Goal: Use online tool/utility: Utilize a website feature to perform a specific function

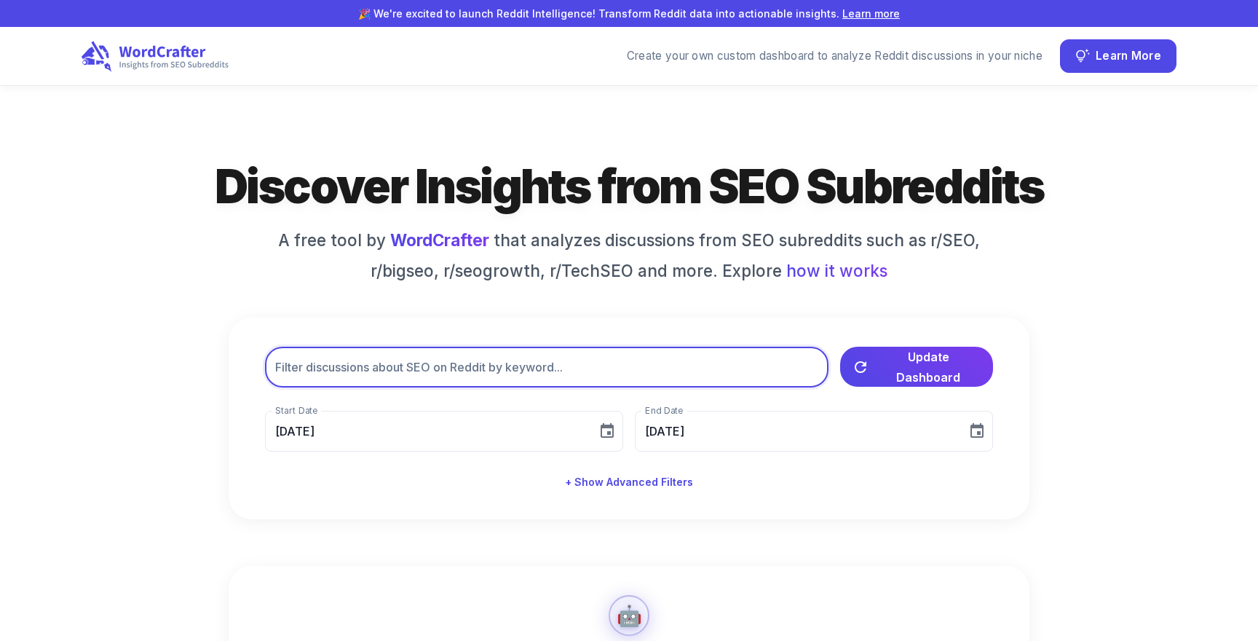
click at [447, 351] on input "text" at bounding box center [547, 367] width 564 height 41
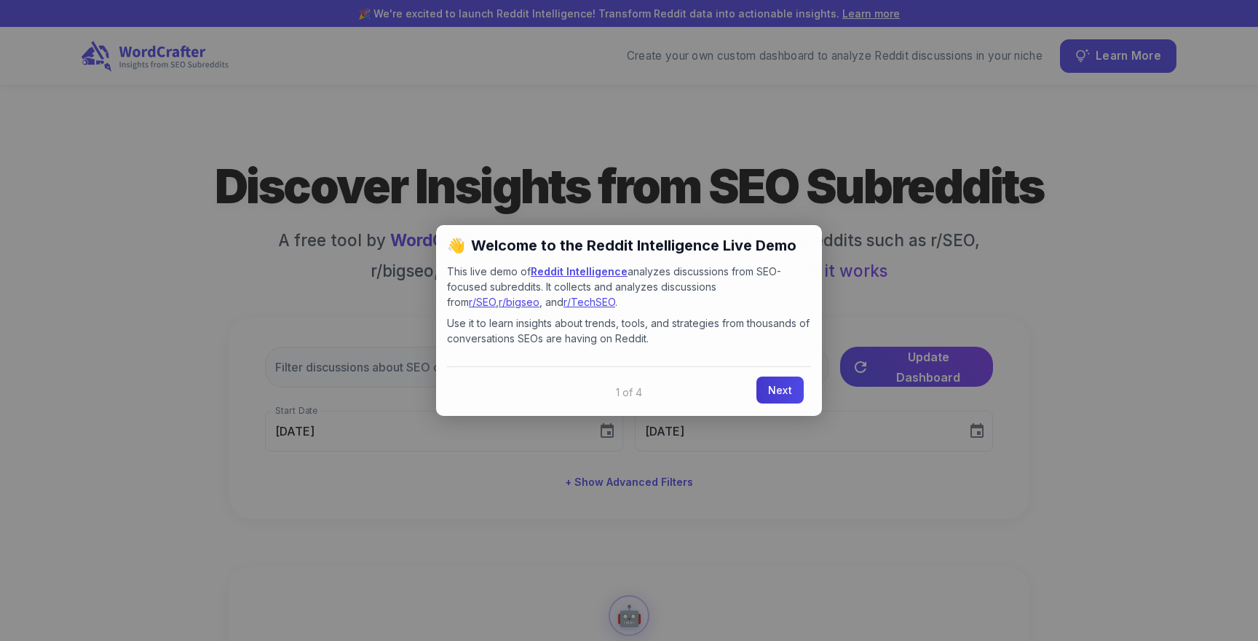
click at [788, 395] on link "Next" at bounding box center [780, 390] width 47 height 27
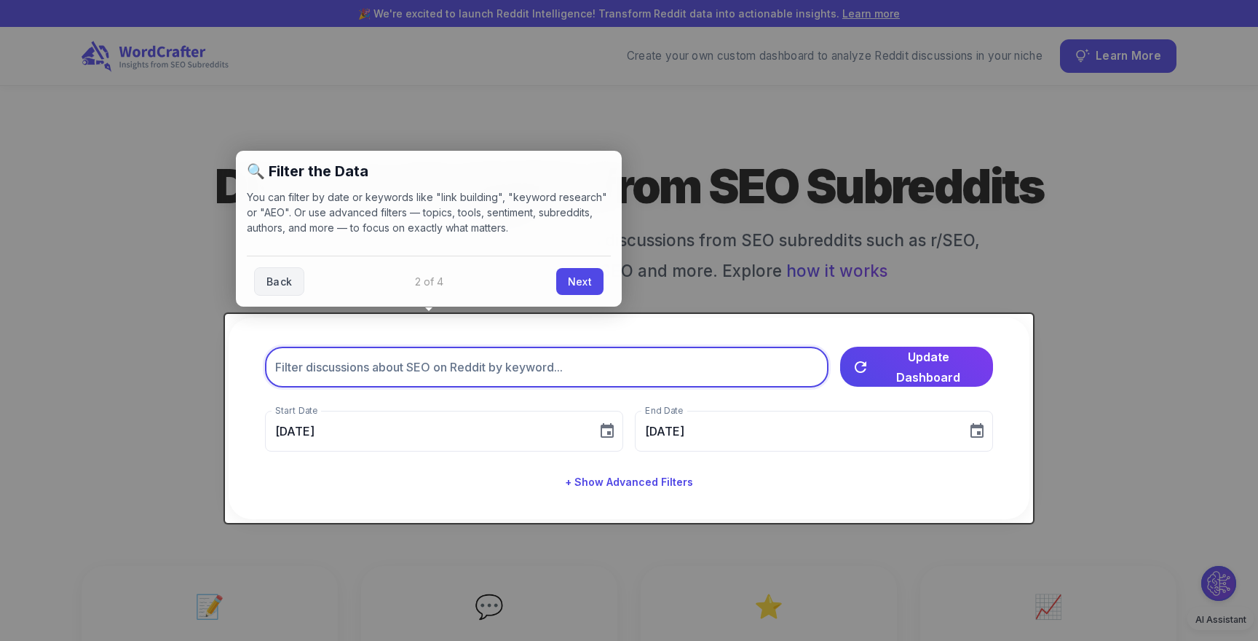
click at [580, 370] on input "text" at bounding box center [547, 367] width 564 height 41
click at [607, 281] on div "Back Next" at bounding box center [429, 281] width 364 height 51
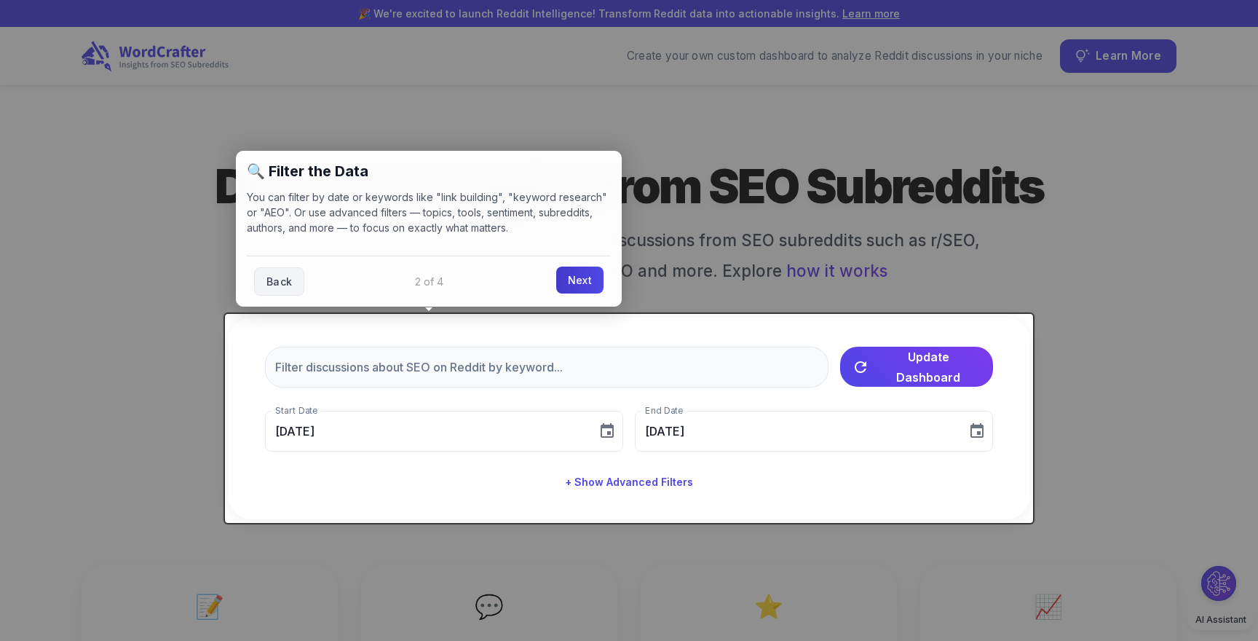
click at [599, 281] on link "Next" at bounding box center [579, 280] width 47 height 27
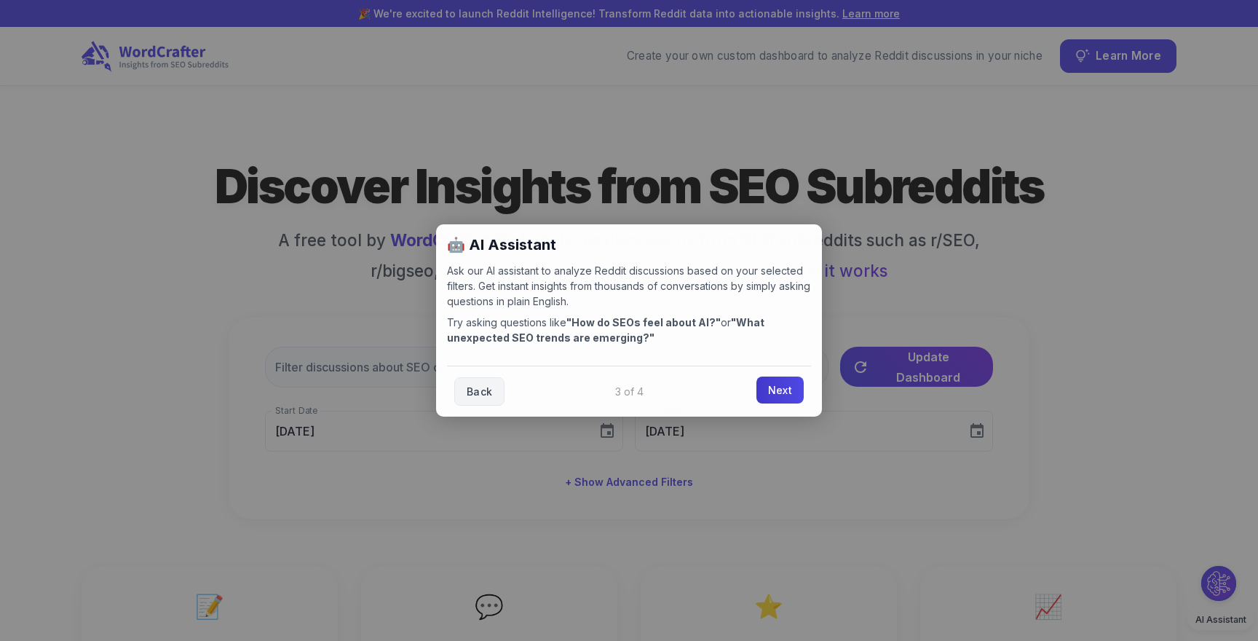
click at [772, 386] on link "Next" at bounding box center [780, 390] width 47 height 27
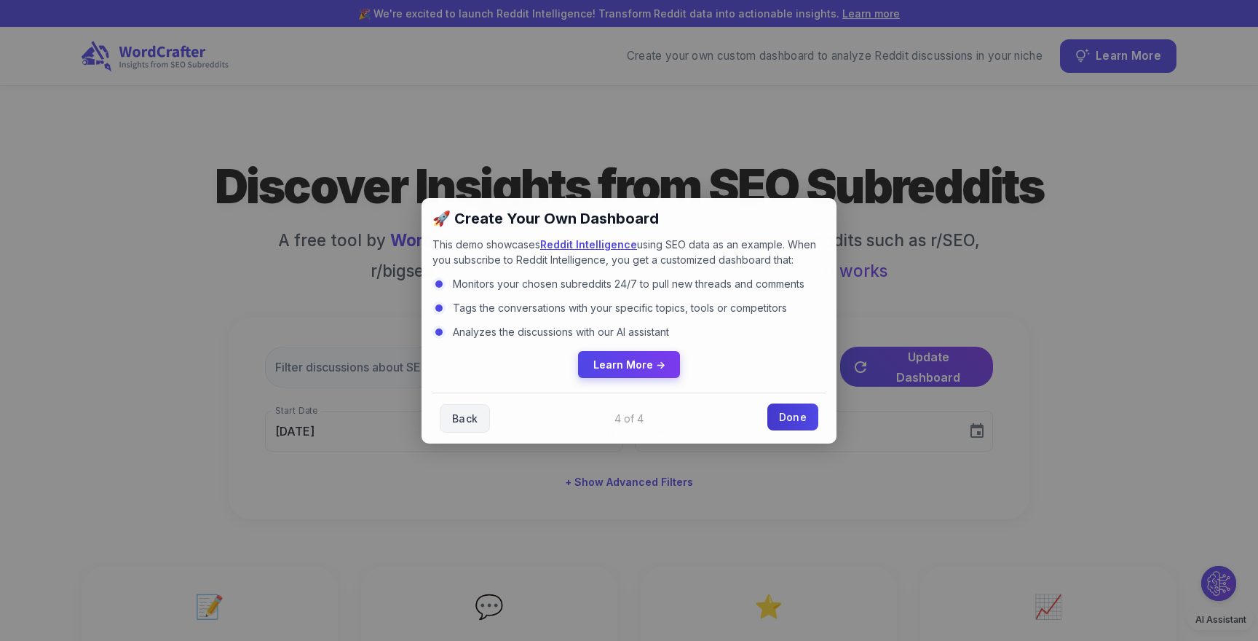
click at [787, 409] on link "Done" at bounding box center [793, 416] width 51 height 27
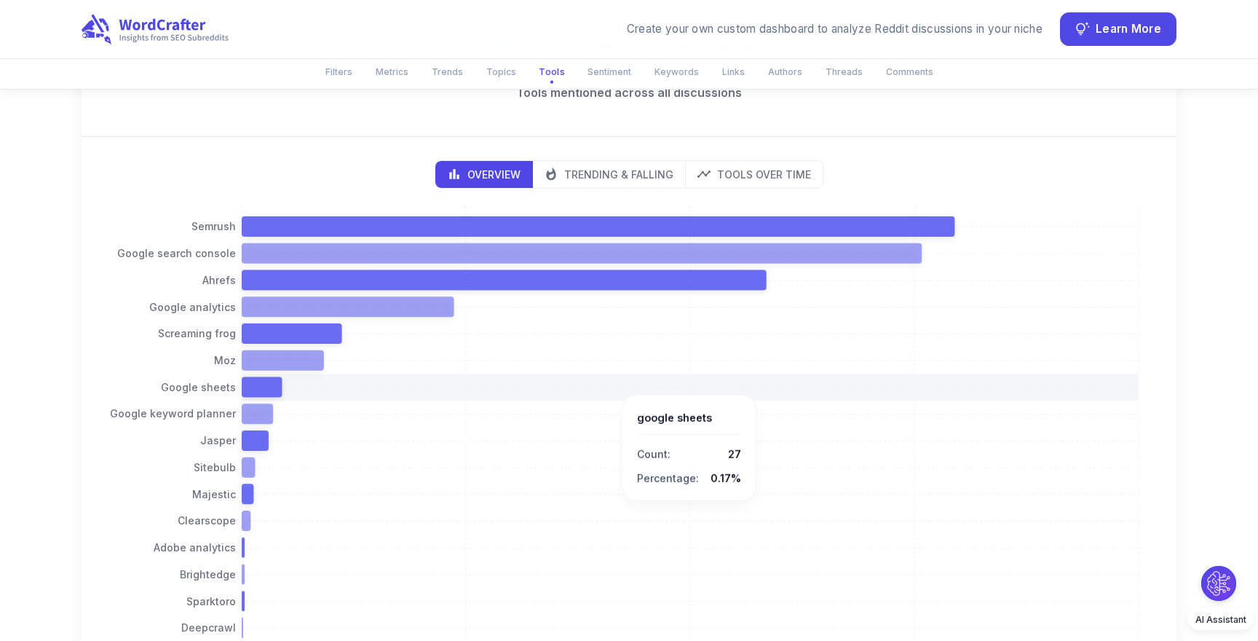
scroll to position [2194, 0]
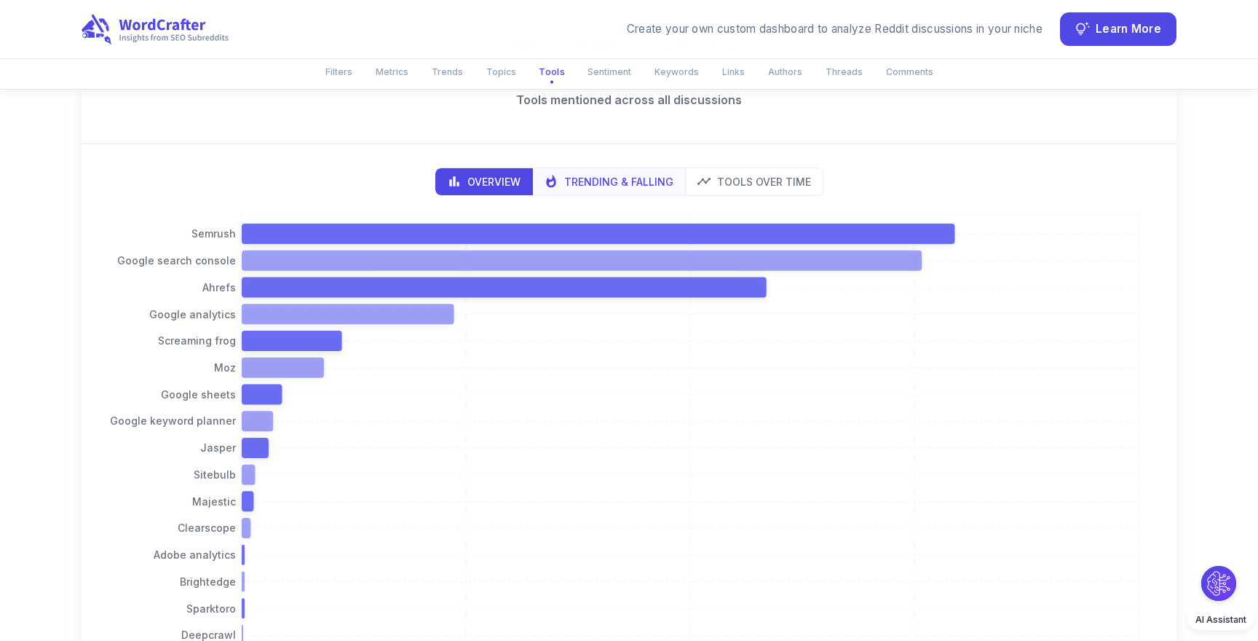
click at [605, 174] on p "Trending & Falling" at bounding box center [618, 181] width 109 height 15
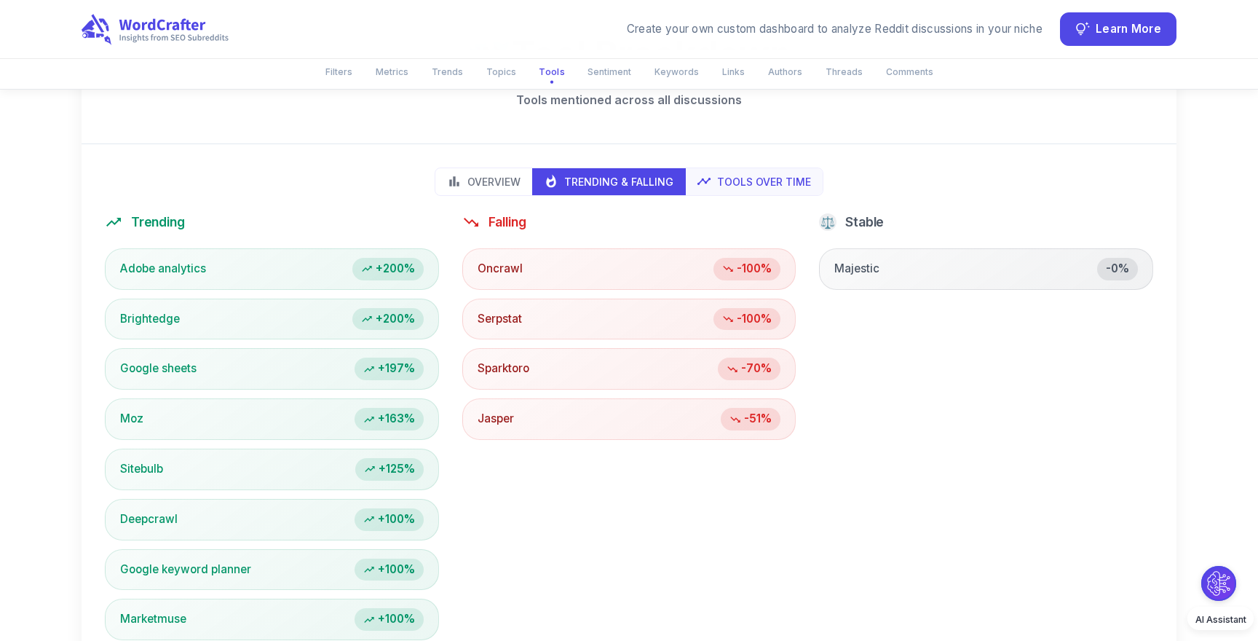
click at [803, 174] on p "Tools Over Time" at bounding box center [764, 181] width 94 height 15
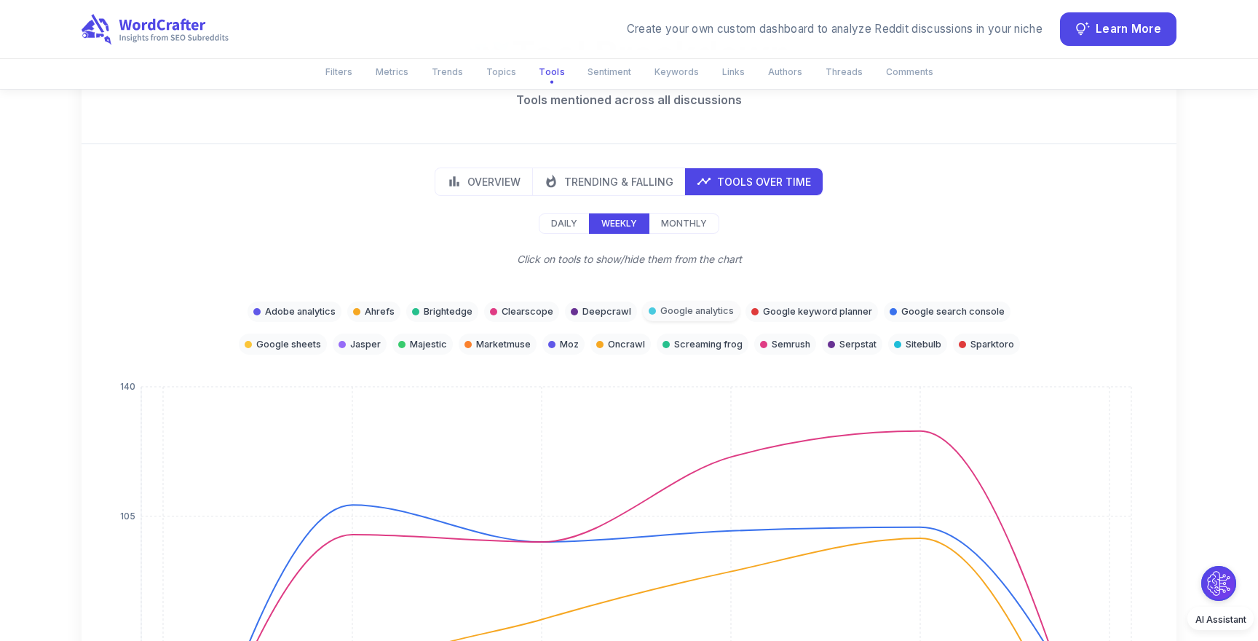
type button "timeseries"
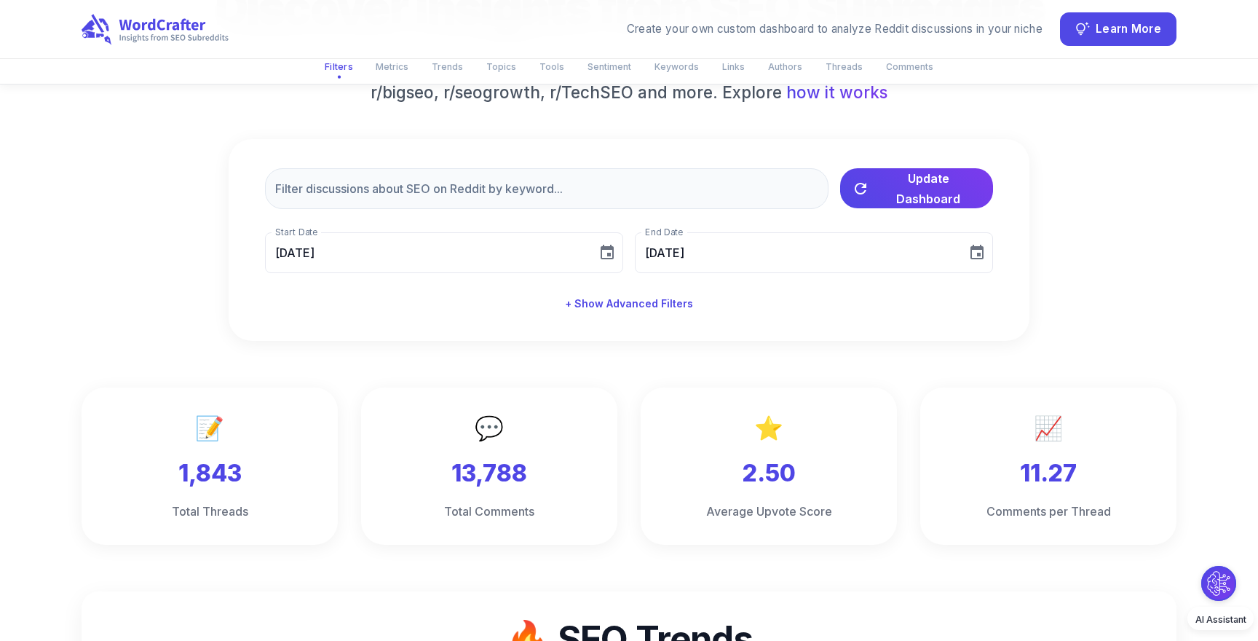
scroll to position [0, 0]
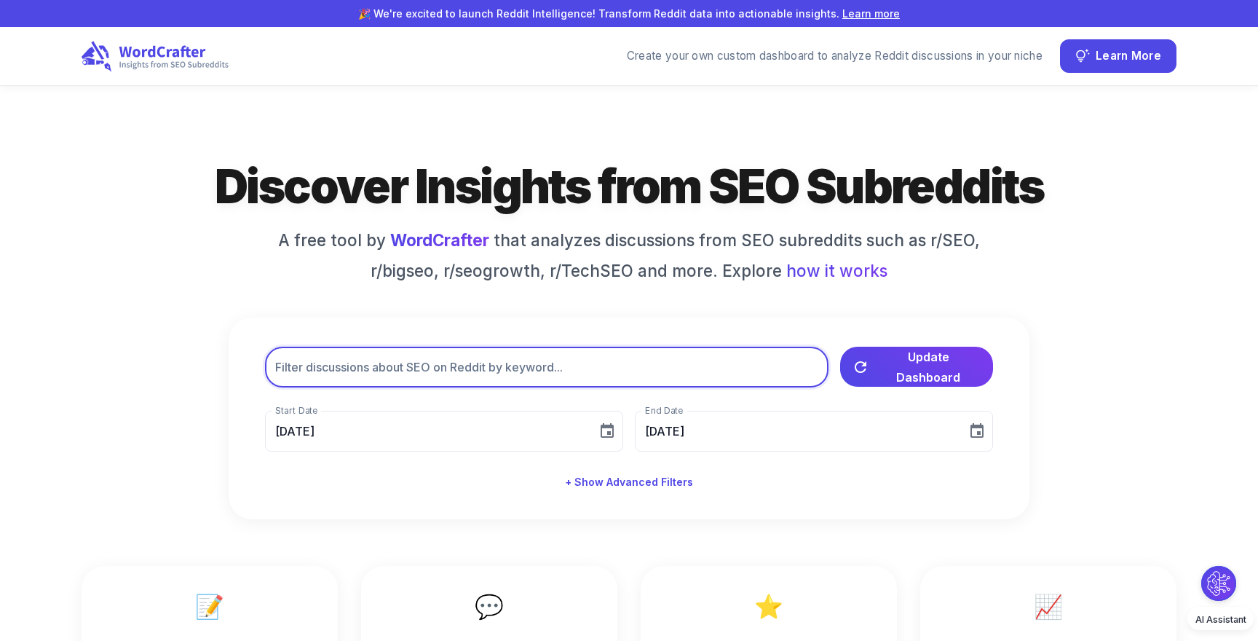
click at [460, 354] on input "text" at bounding box center [547, 367] width 564 height 41
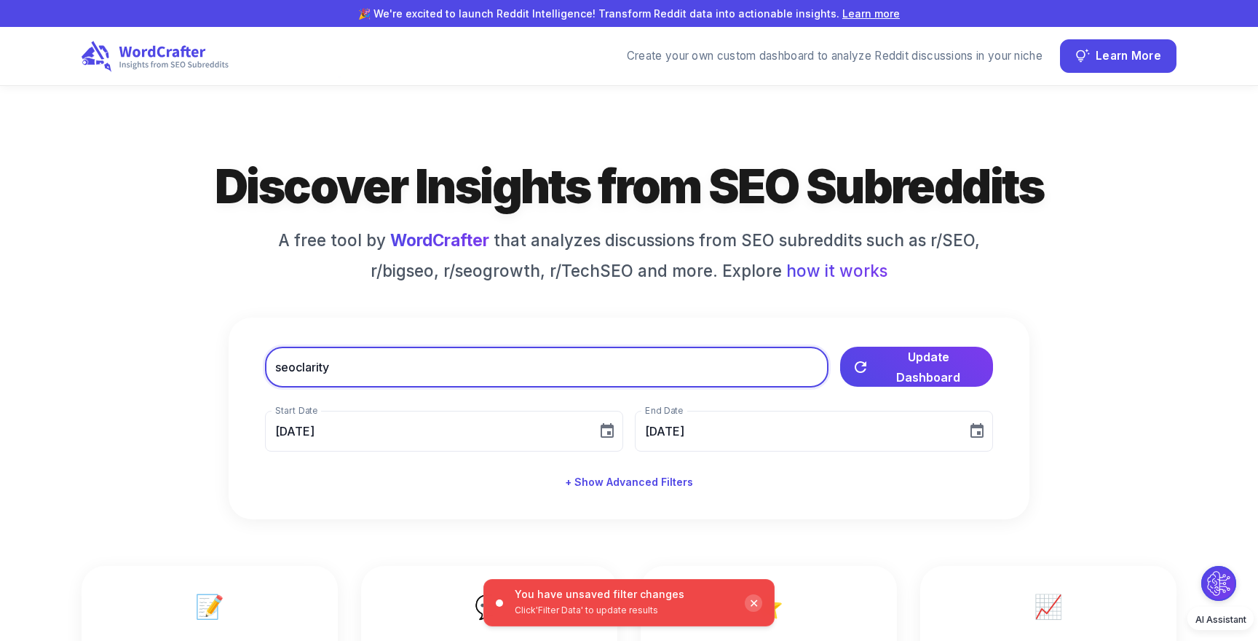
type input "seoclarity"
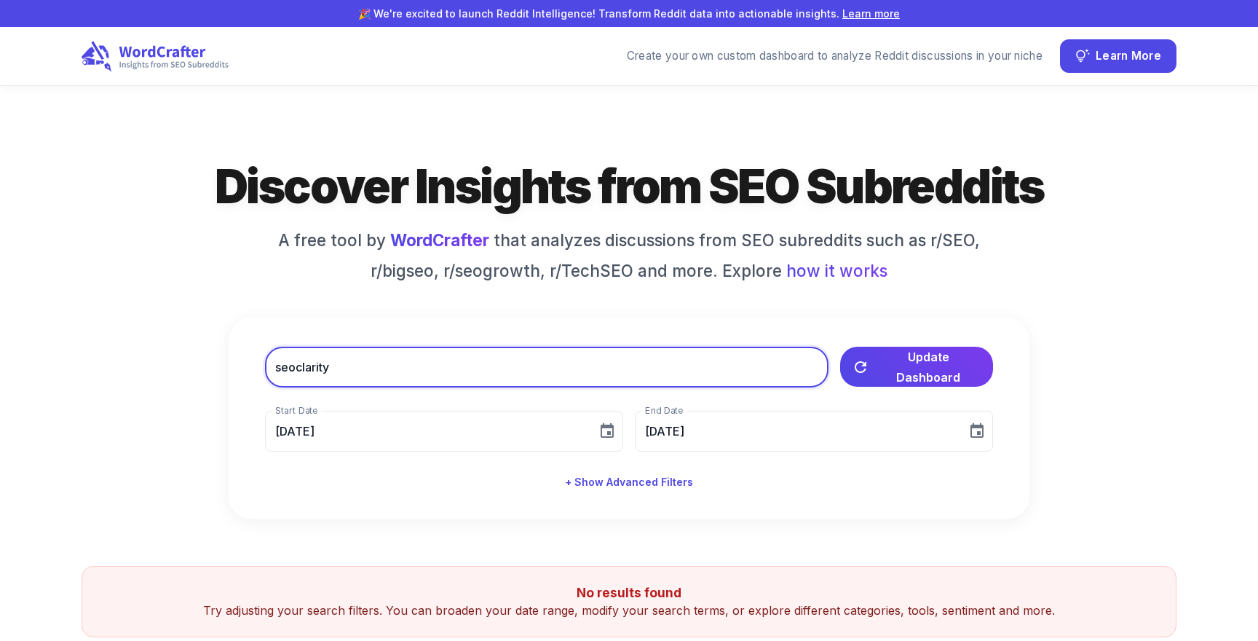
click at [141, 288] on div "Discover Insights from SEO Subreddits A free tool by WordCrafter that analyzes …" at bounding box center [629, 337] width 1095 height 363
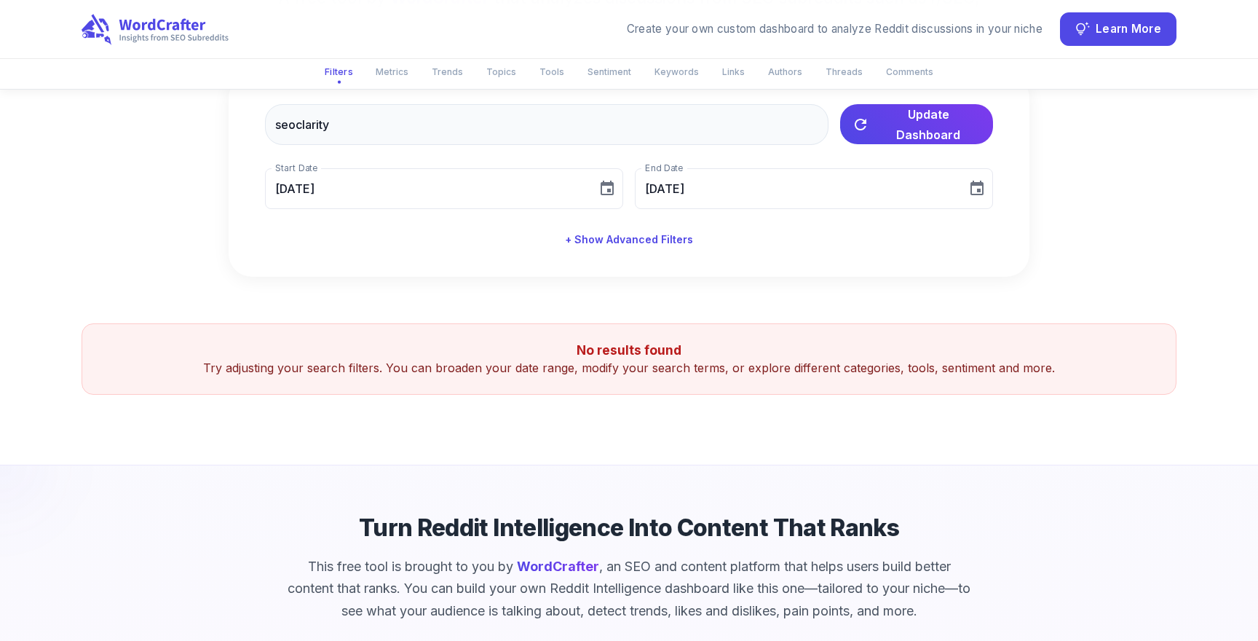
scroll to position [357, 0]
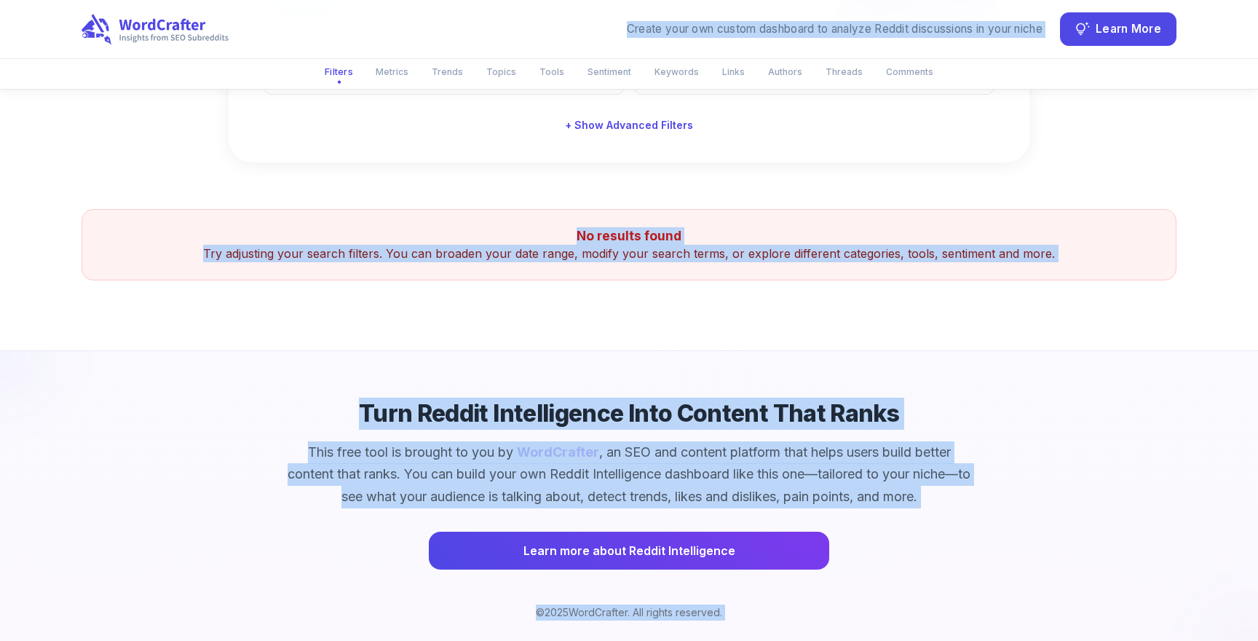
click at [543, 183] on div "‹ › Filters Metrics Trends Topics Tools Sentiment Keywords Links Authors Thread…" at bounding box center [629, 192] width 1258 height 926
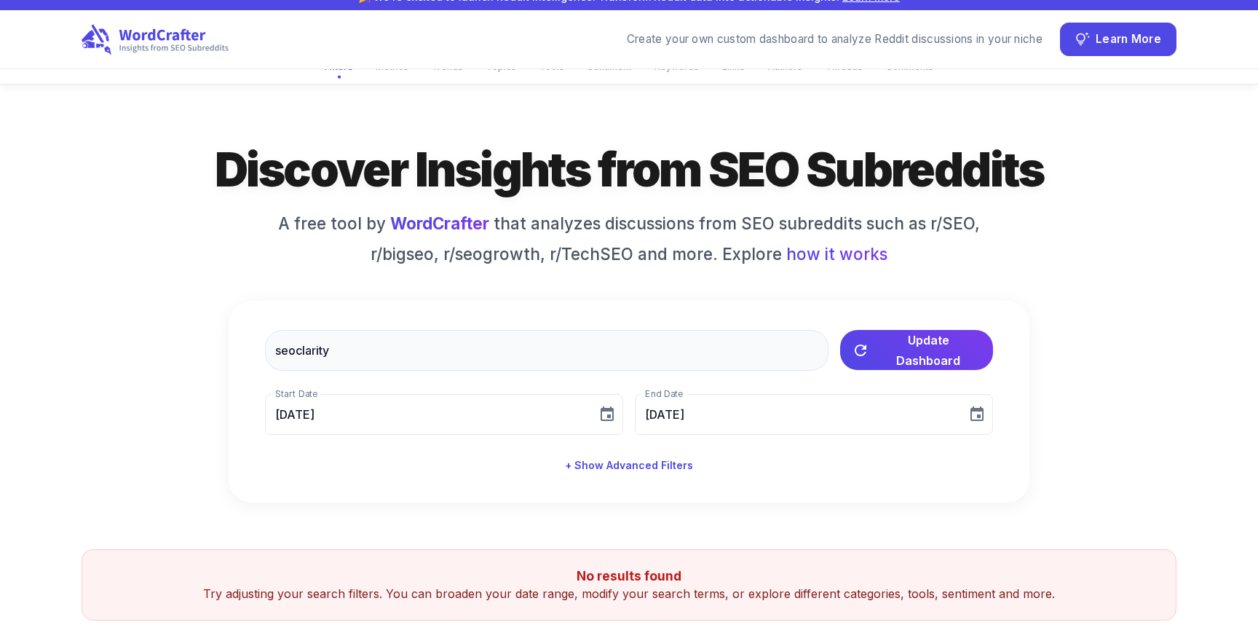
scroll to position [0, 0]
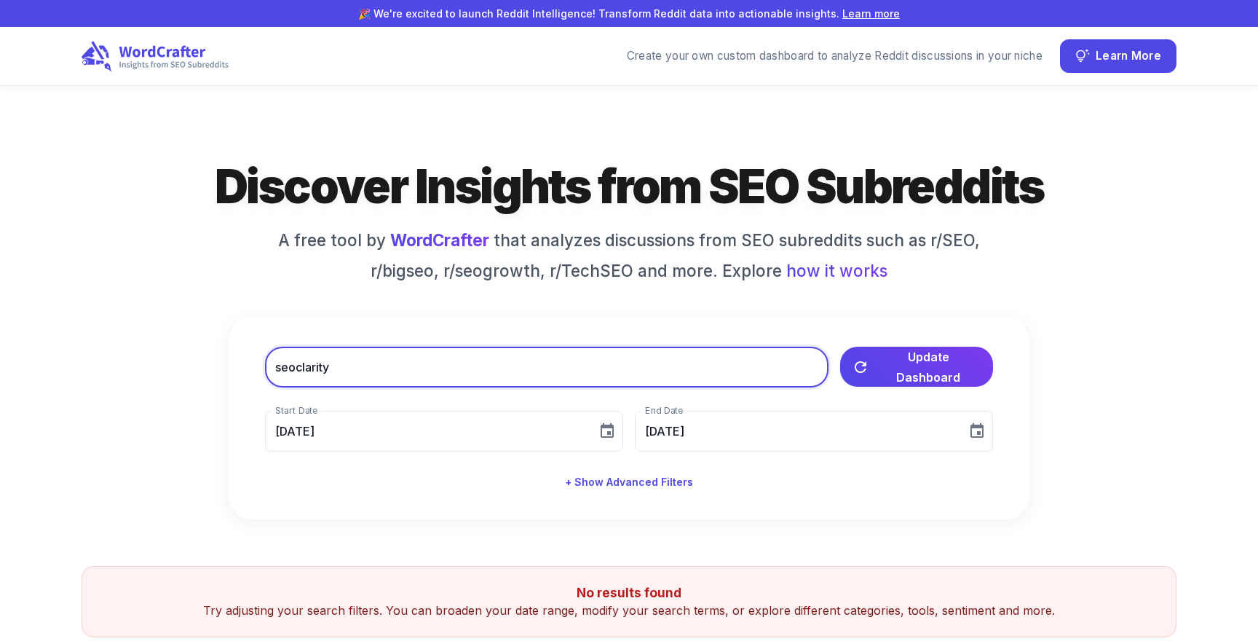
click at [416, 362] on input "seoclarity" at bounding box center [547, 367] width 564 height 41
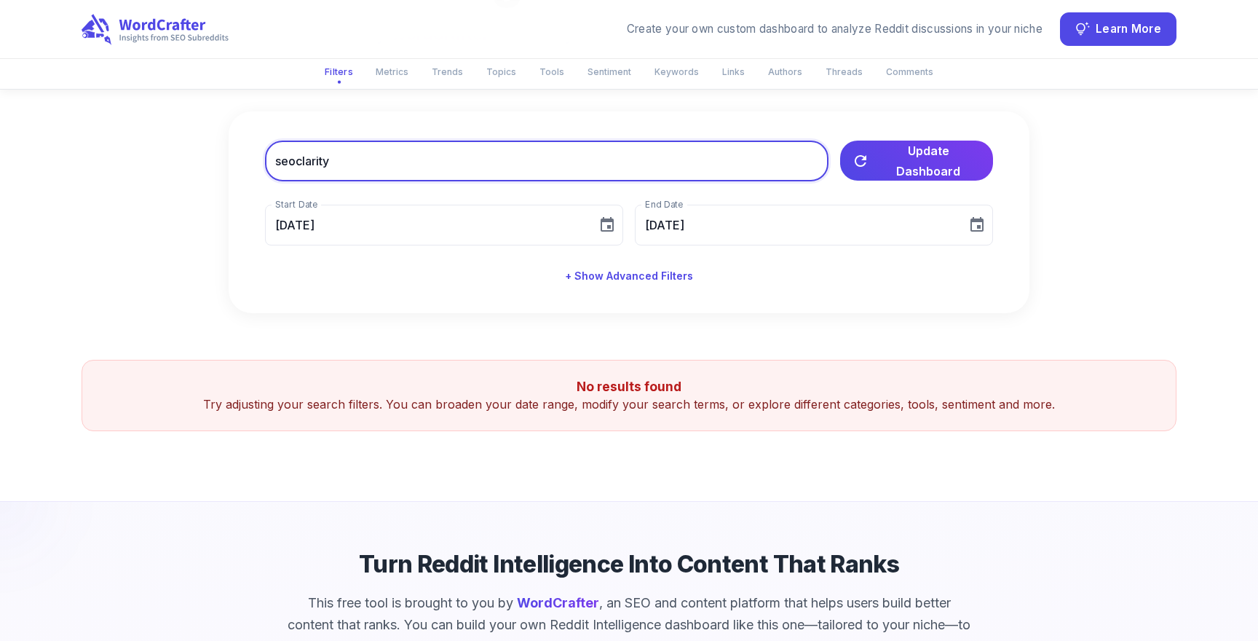
scroll to position [289, 0]
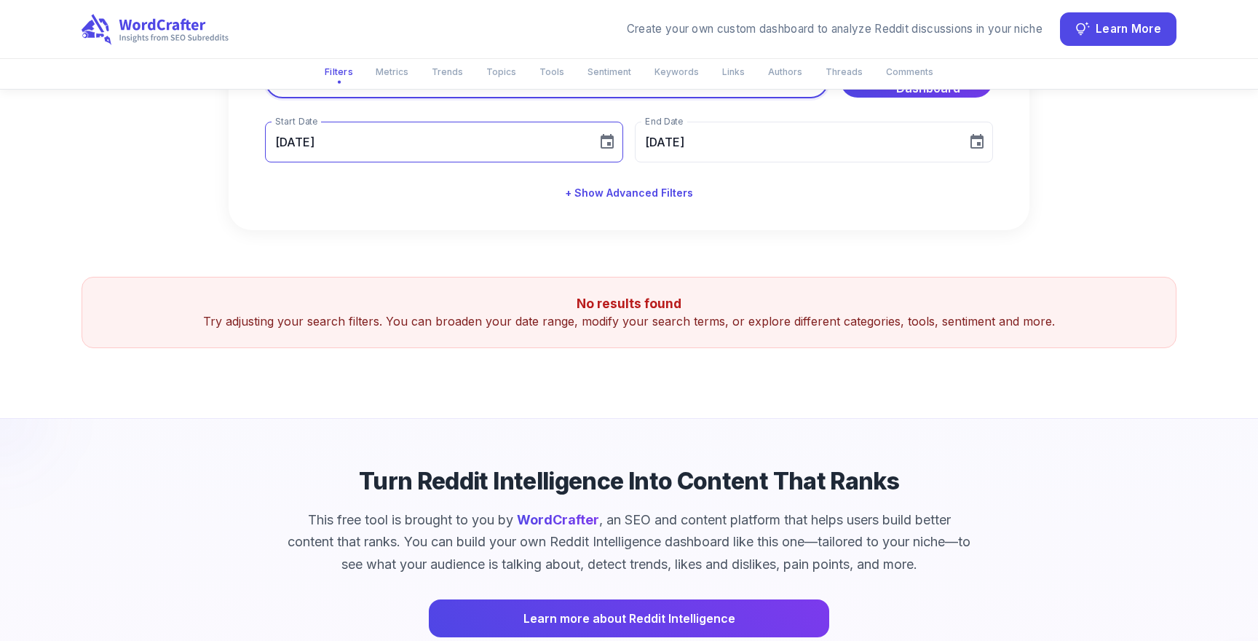
click at [602, 146] on icon "Choose date, selected date is Aug 9, 2025" at bounding box center [607, 141] width 13 height 15
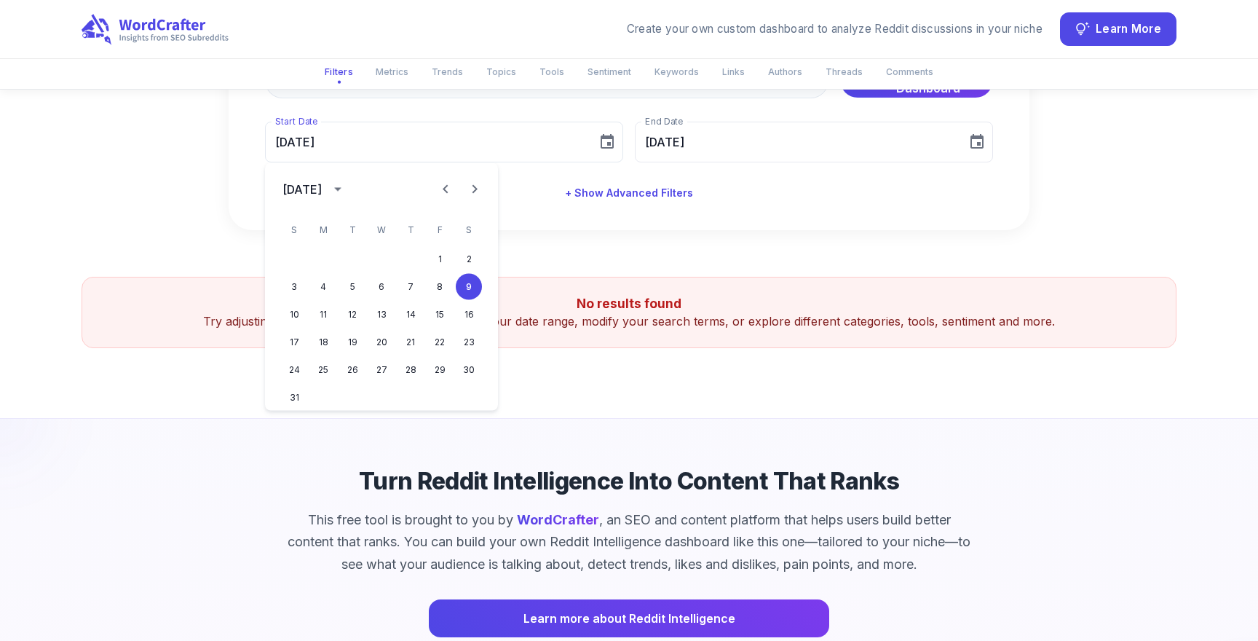
click at [342, 190] on icon "calendar view is open, switch to year view" at bounding box center [337, 190] width 7 height 4
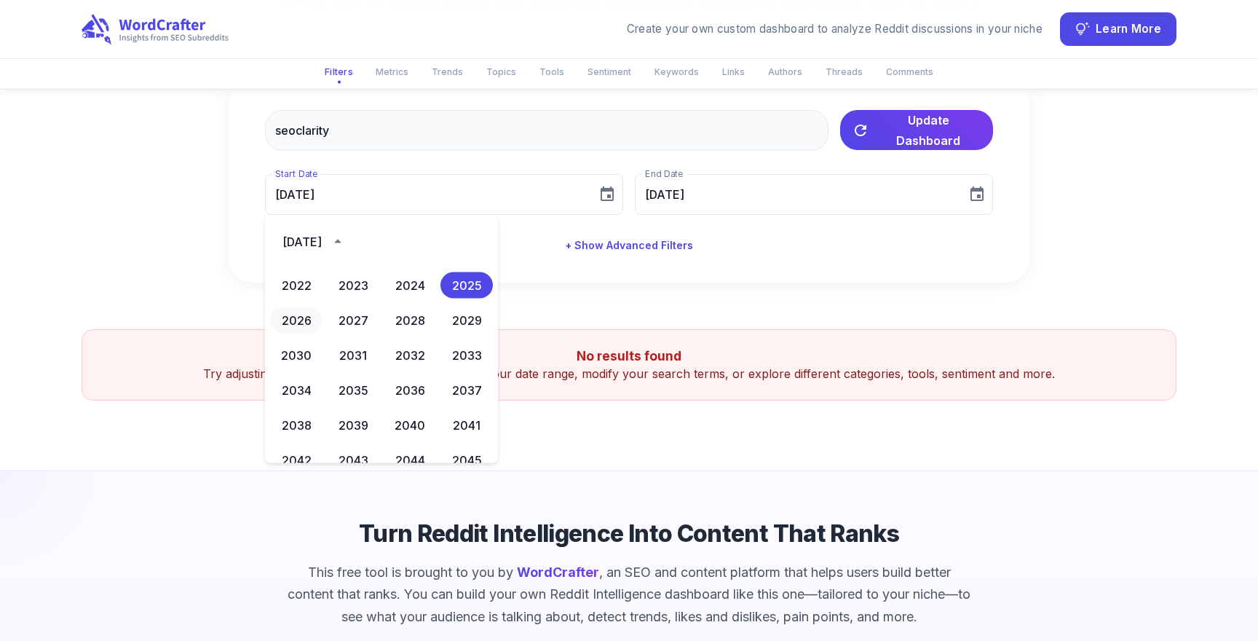
scroll to position [240, 0]
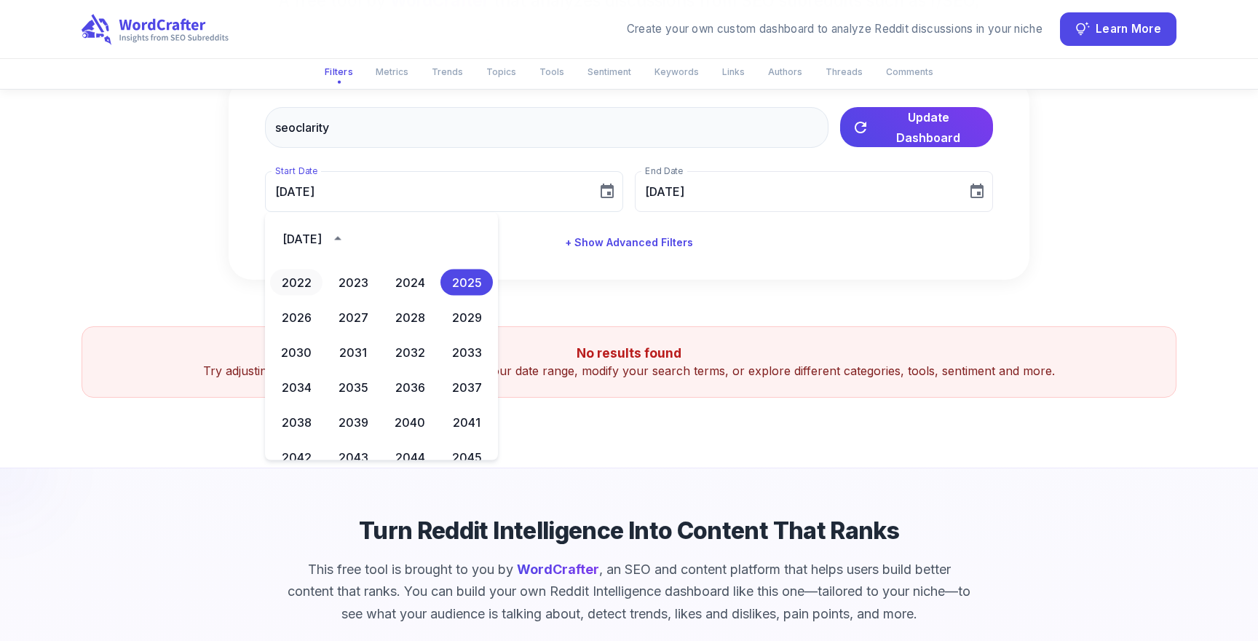
click at [302, 279] on button "2022" at bounding box center [296, 282] width 52 height 26
type input "10/31/2022"
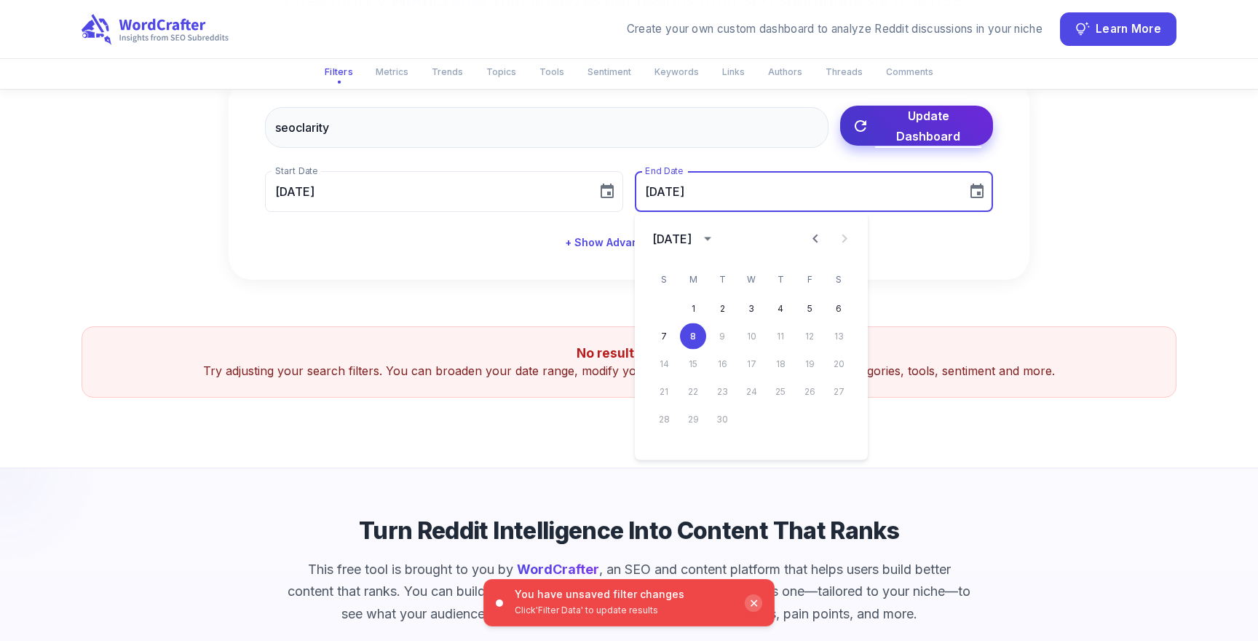
click at [880, 128] on span "Update Dashboard" at bounding box center [928, 126] width 106 height 41
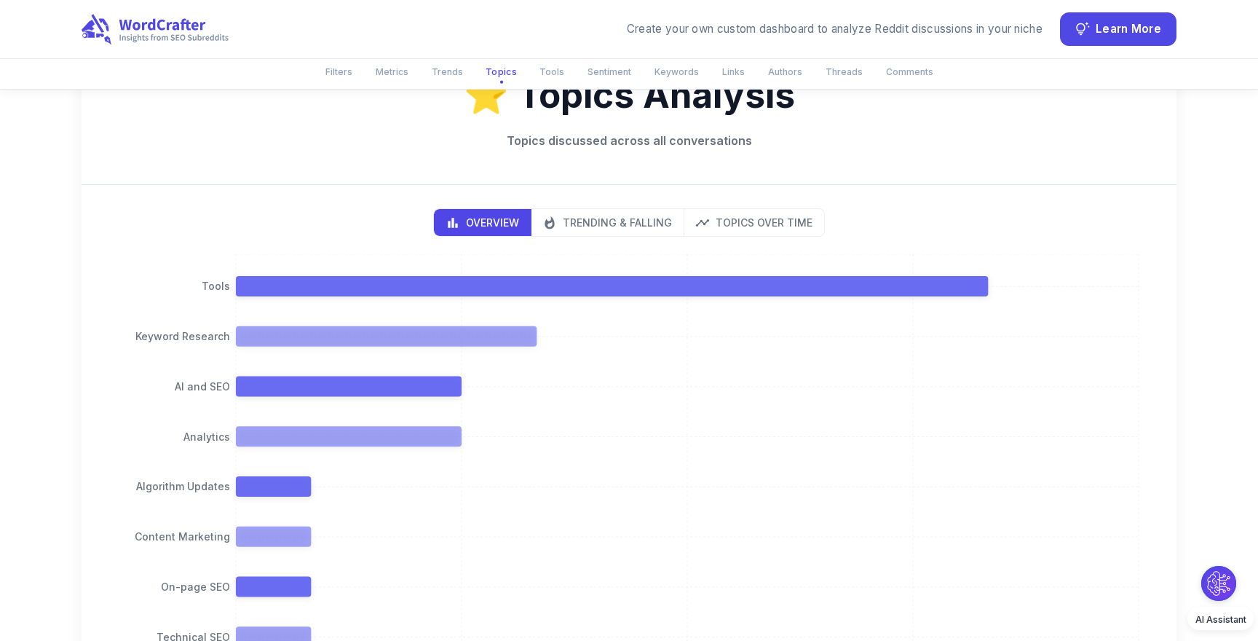
scroll to position [1458, 0]
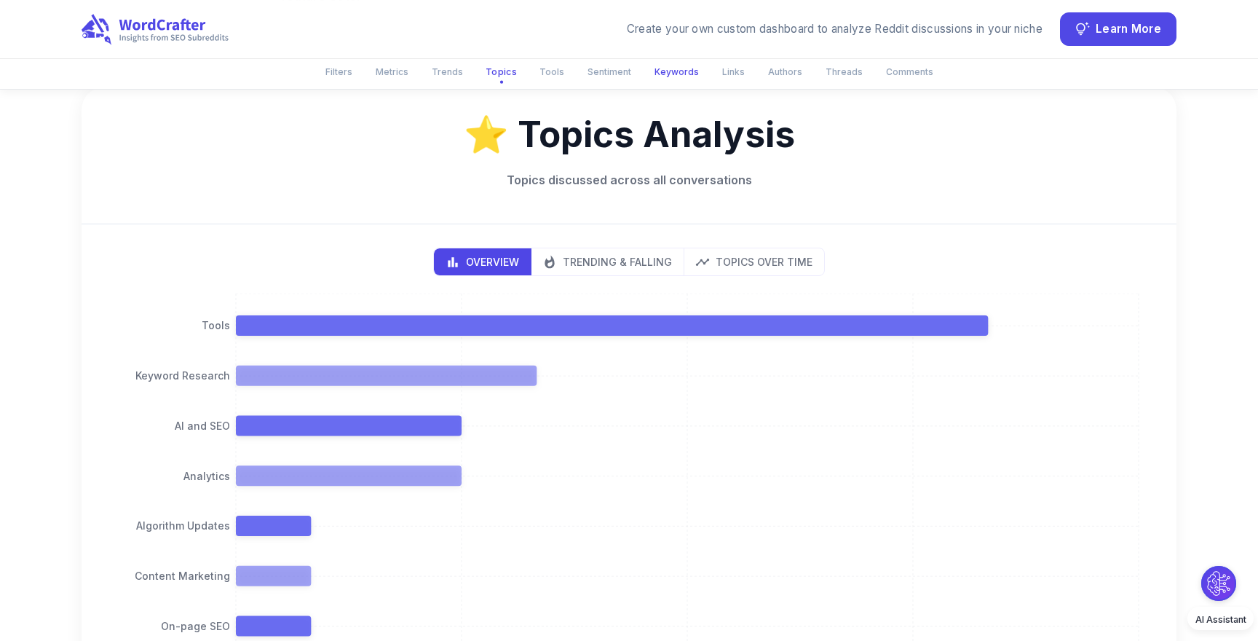
click at [660, 62] on button "Keywords" at bounding box center [677, 72] width 62 height 24
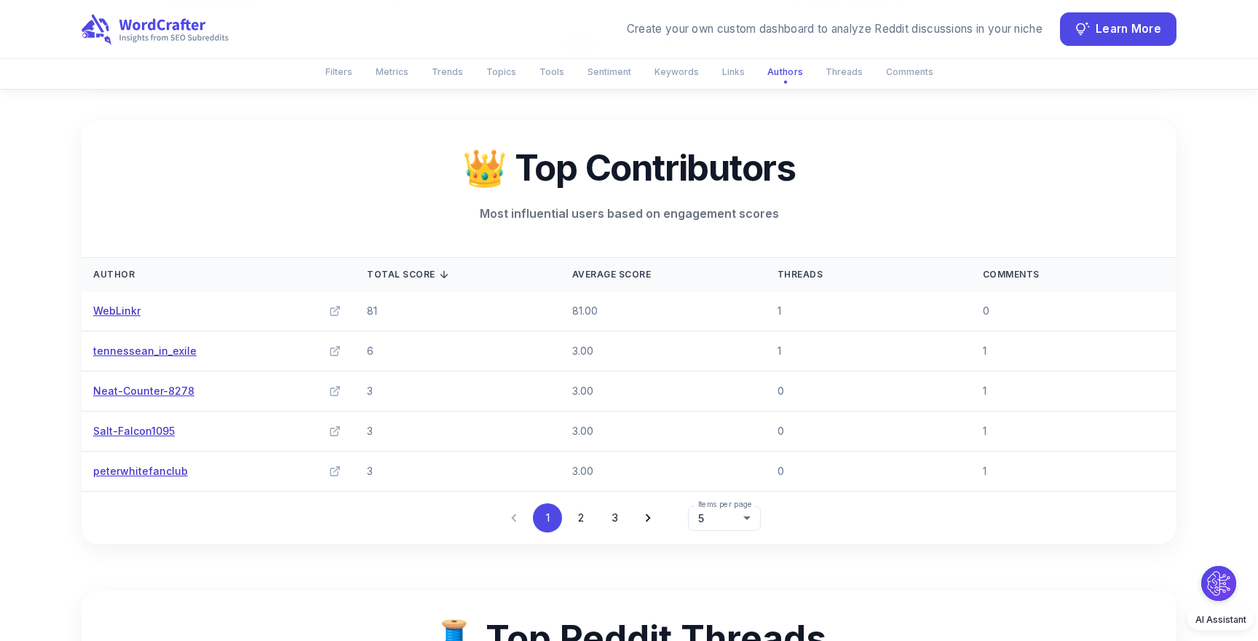
scroll to position [4550, 0]
click at [338, 317] on link at bounding box center [334, 310] width 17 height 17
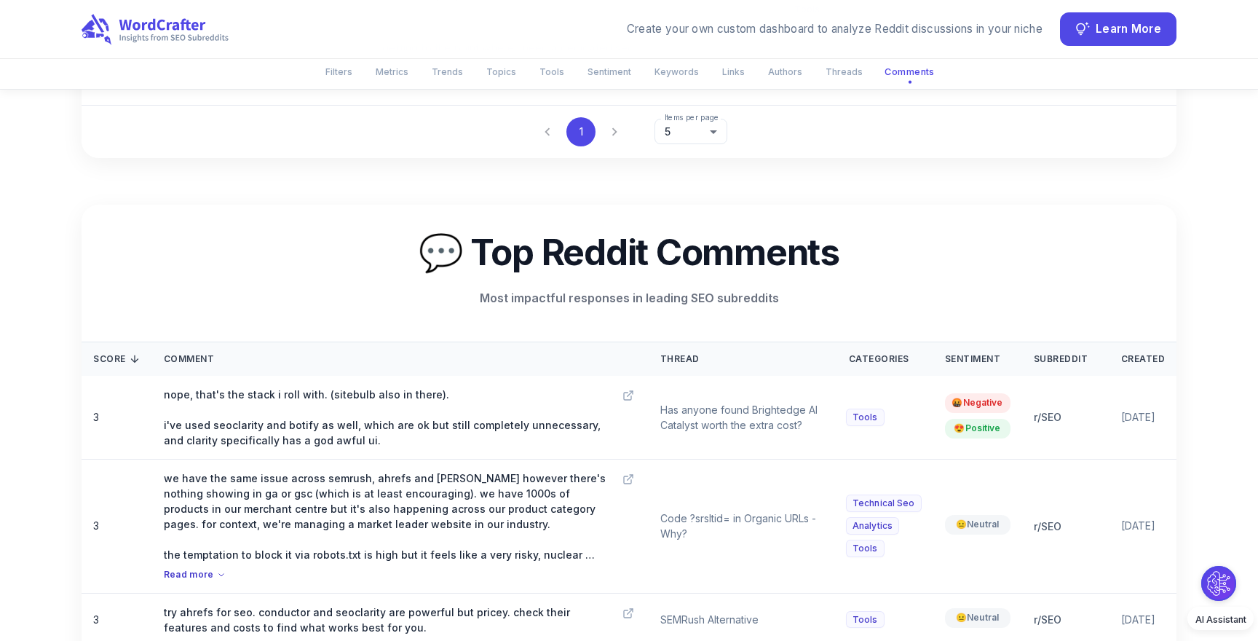
scroll to position [5841, 0]
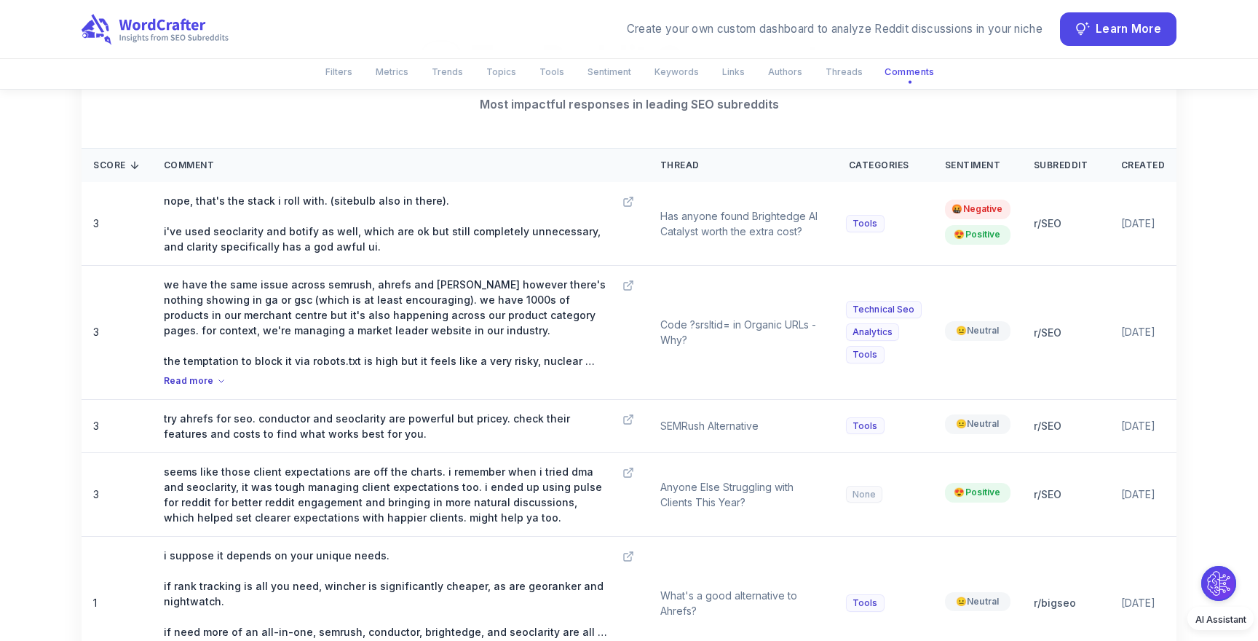
click at [187, 9] on div "Create your own custom dashboard to analyze Reddit discussions in your niche Le…" at bounding box center [629, 29] width 1095 height 58
click at [181, 19] on icon at bounding box center [155, 29] width 150 height 32
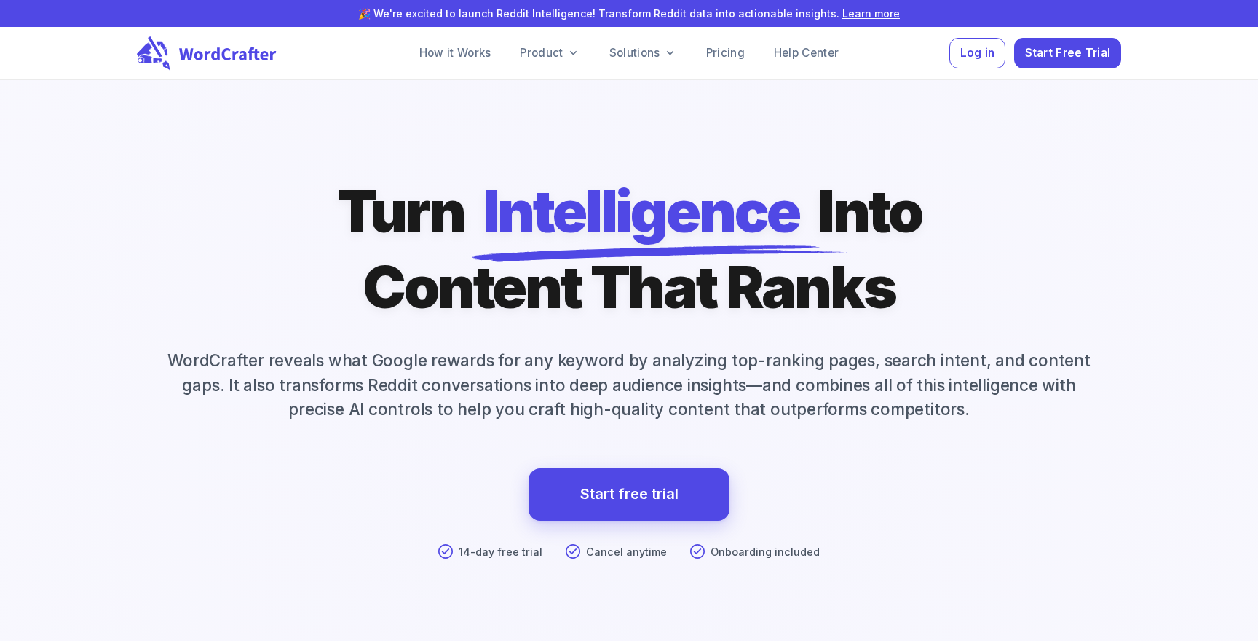
click at [440, 210] on h1 "Turn Intelligence Into Content That Ranks" at bounding box center [629, 248] width 585 height 151
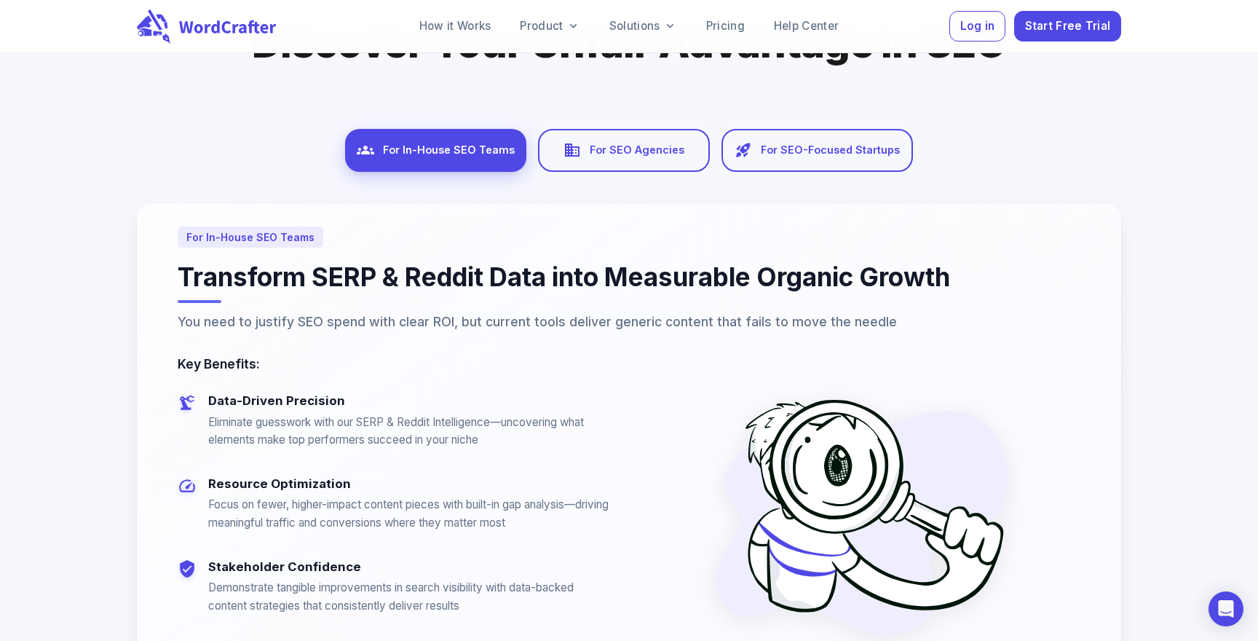
scroll to position [7912, 0]
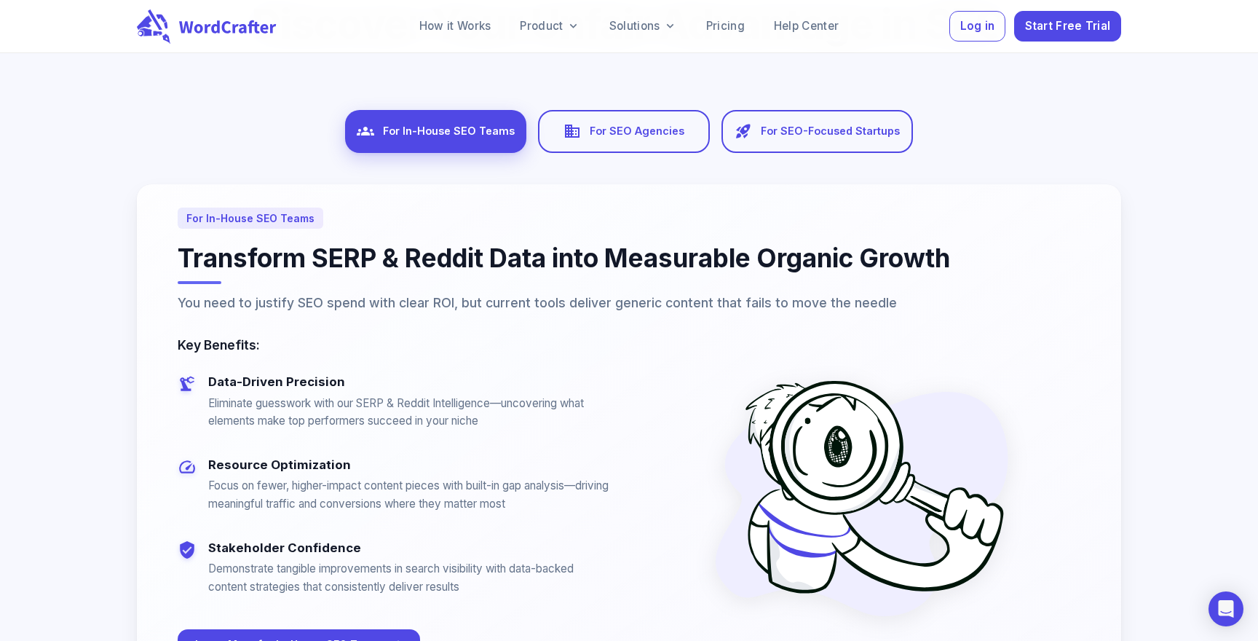
click at [616, 149] on div "SEO Teams For In-House SEO Teams Agencies For SEO Agencies Startups For SEO-Foc…" at bounding box center [629, 396] width 985 height 577
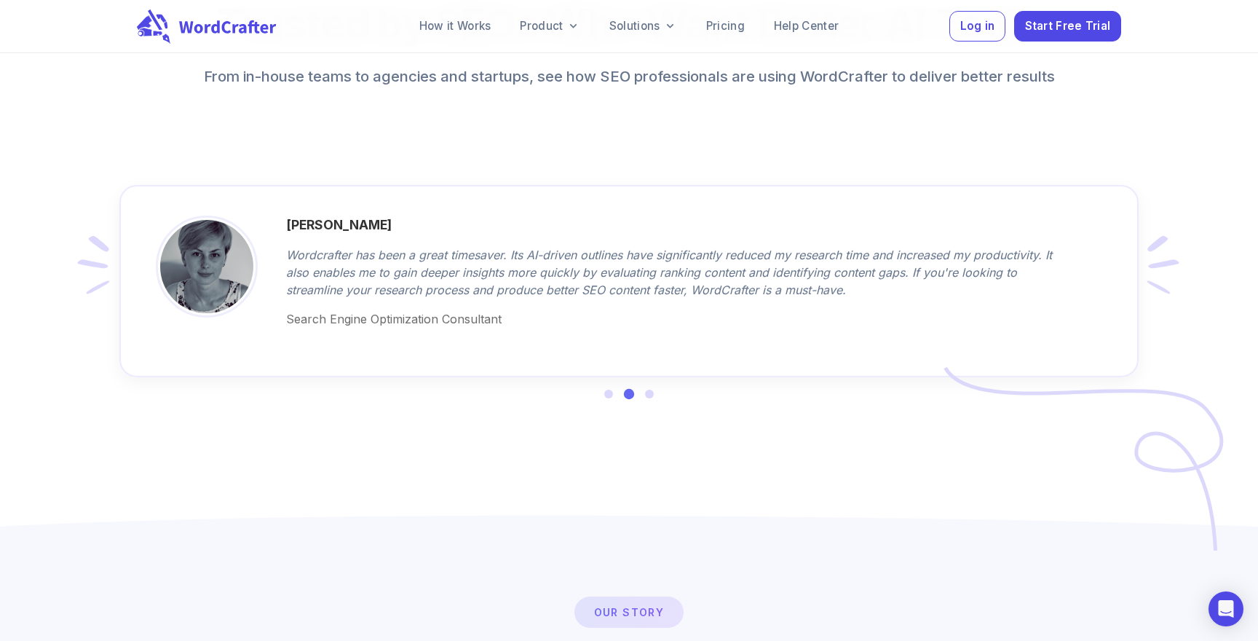
scroll to position [9157, 0]
